Goal: Information Seeking & Learning: Understand process/instructions

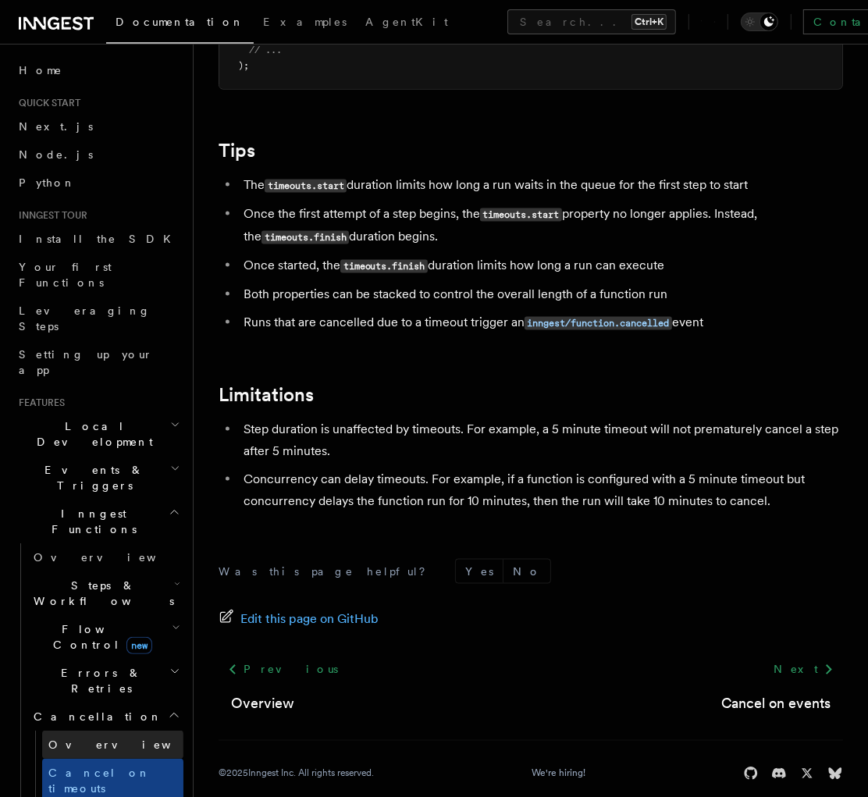
click at [76, 535] on span "Overview" at bounding box center [128, 744] width 161 height 12
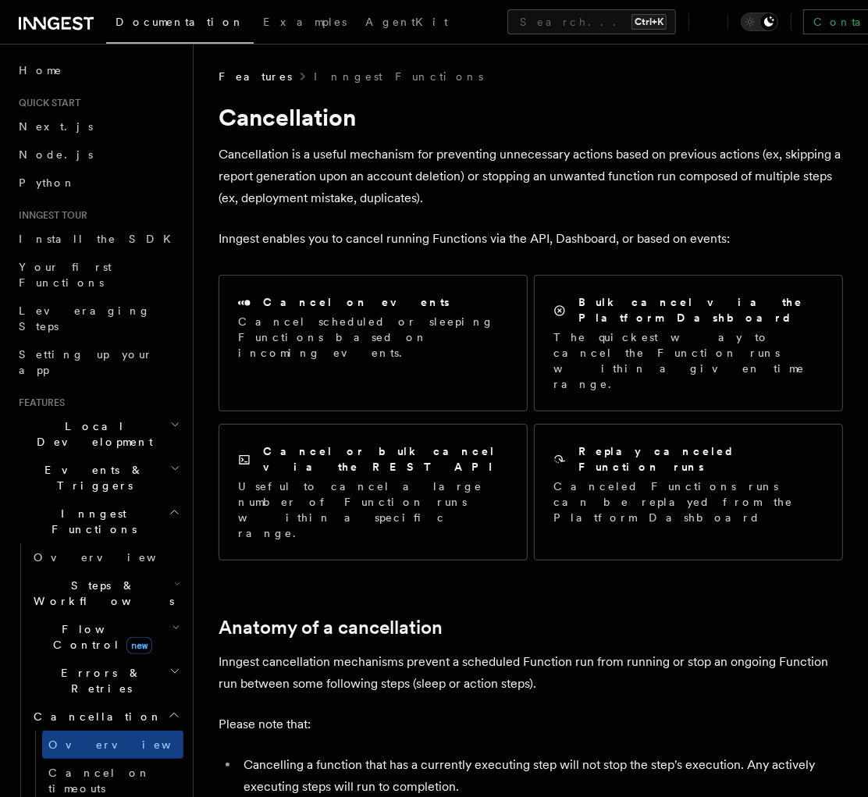
click at [92, 506] on span "Inngest Functions" at bounding box center [90, 521] width 156 height 31
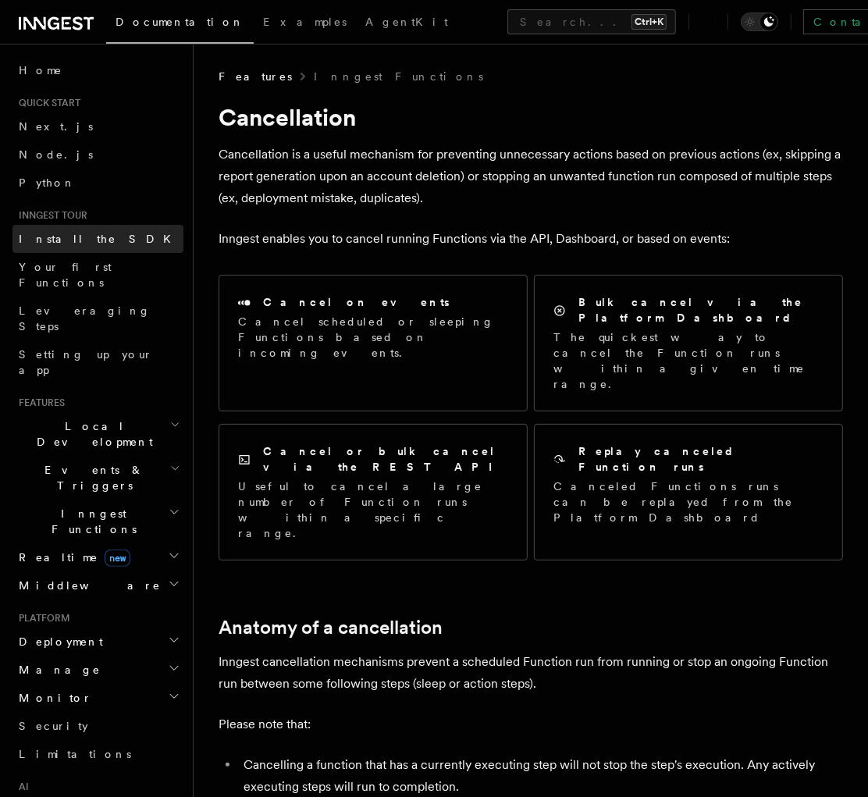
click at [107, 245] on link "Install the SDK" at bounding box center [97, 239] width 171 height 28
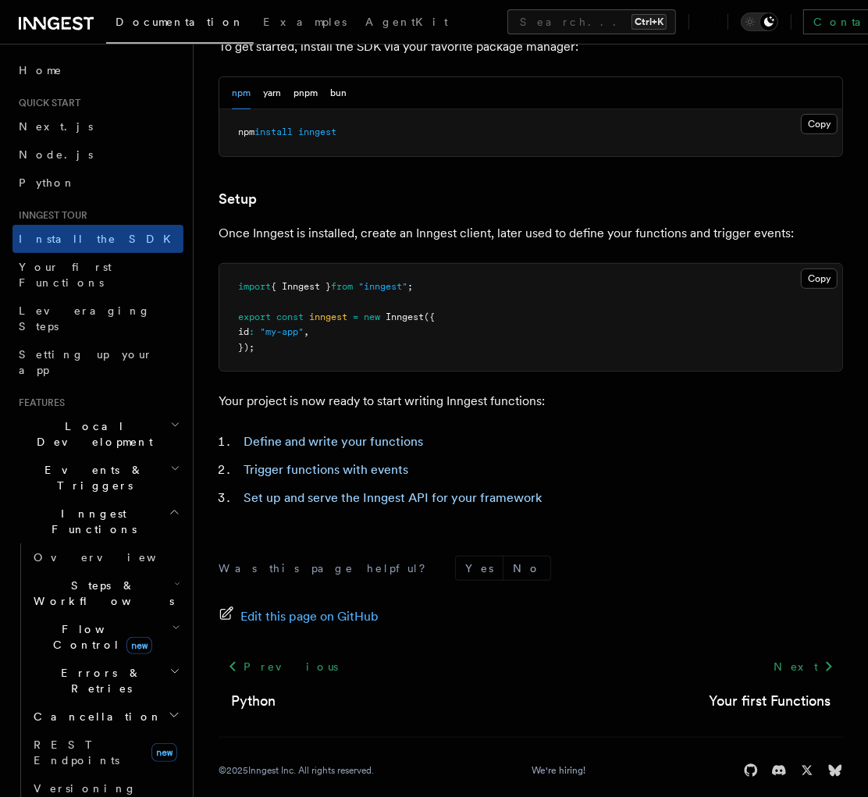
scroll to position [501, 0]
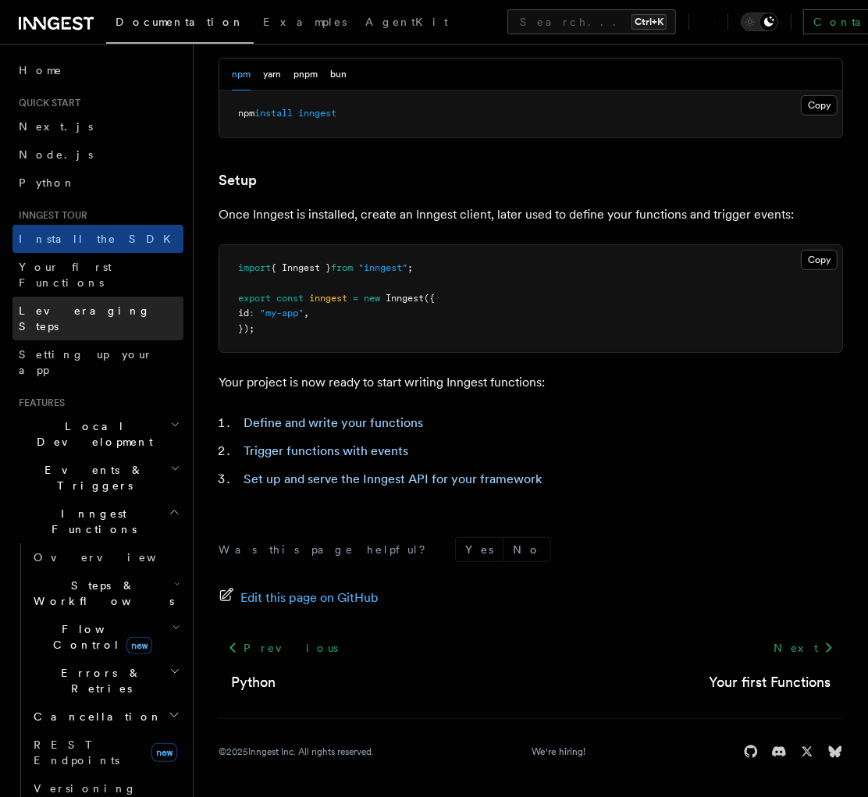
click at [80, 297] on link "Leveraging Steps" at bounding box center [97, 319] width 171 height 44
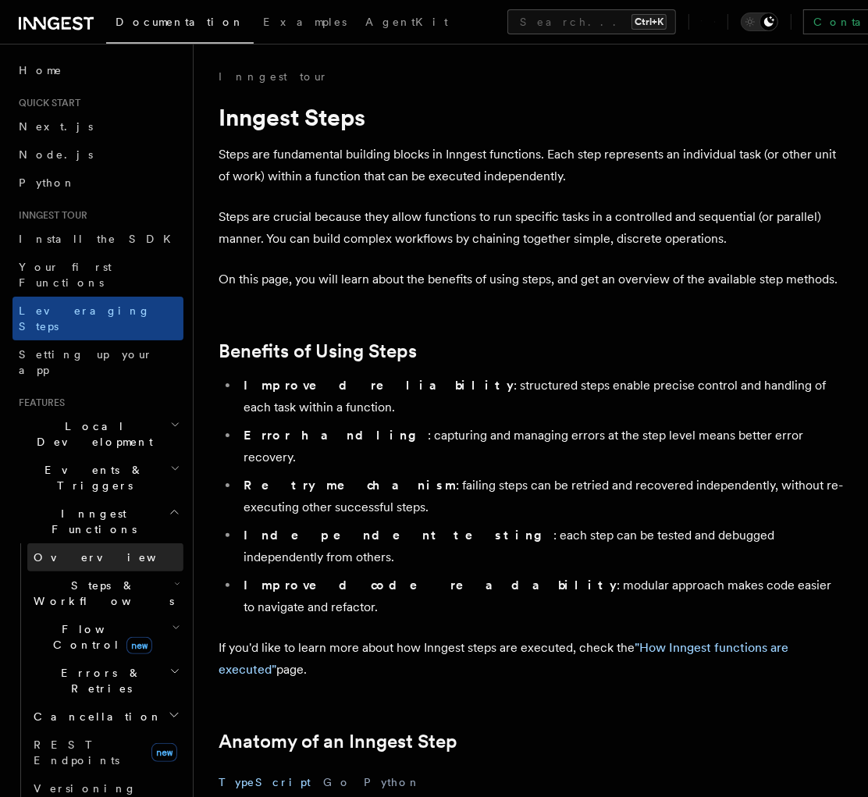
scroll to position [3320, 0]
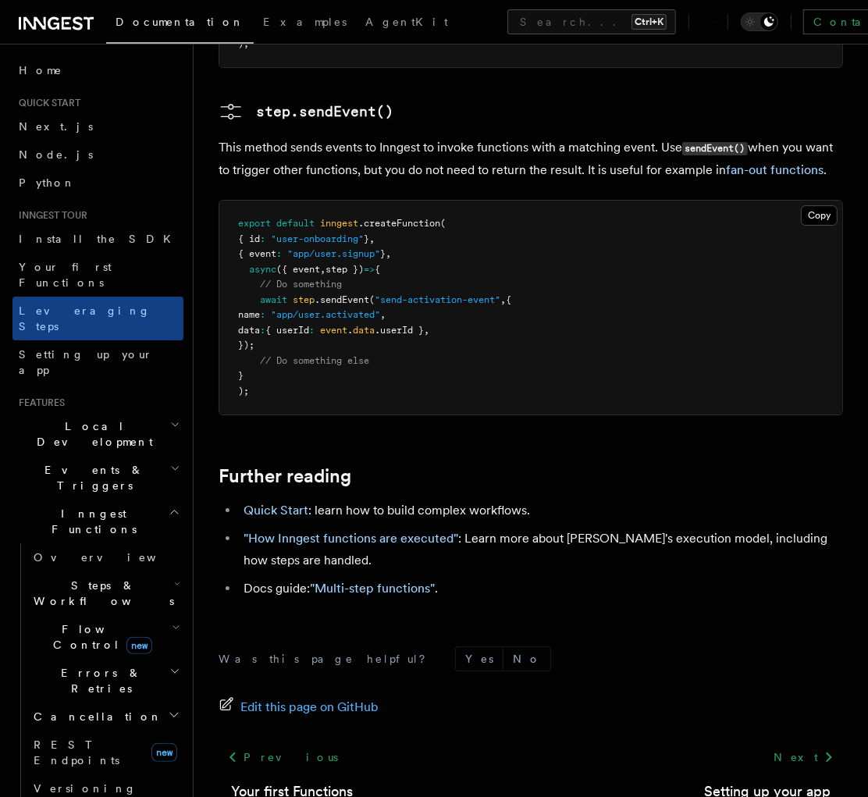
click at [76, 535] on h2 "Cancellation" at bounding box center [105, 716] width 156 height 28
click at [72, 535] on span "Cancel on timeouts" at bounding box center [99, 780] width 102 height 28
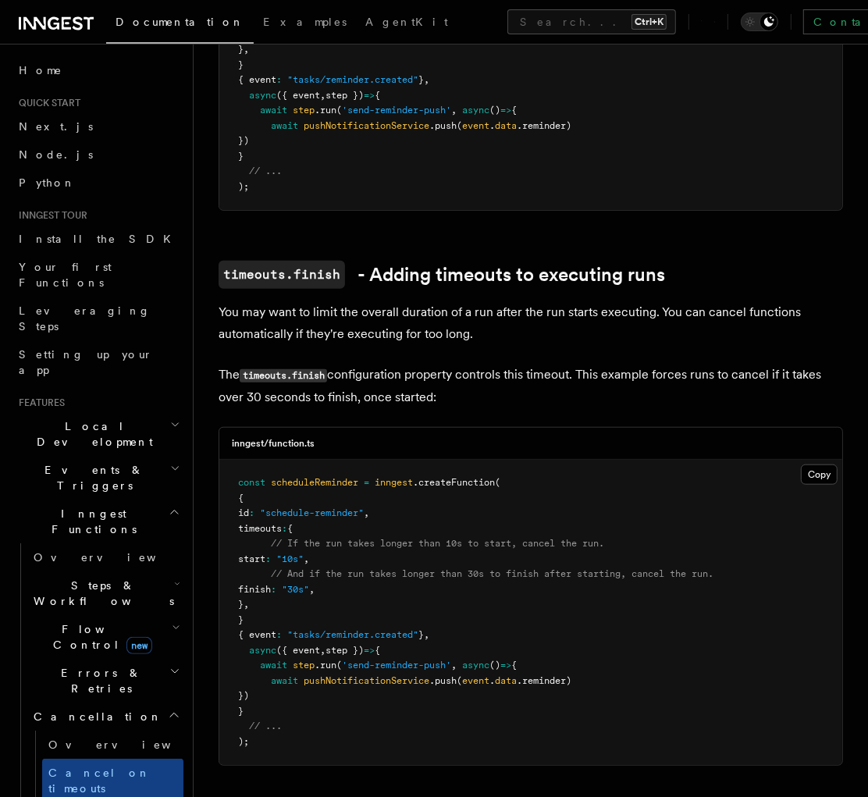
scroll to position [1363, 0]
